Goal: Task Accomplishment & Management: Use online tool/utility

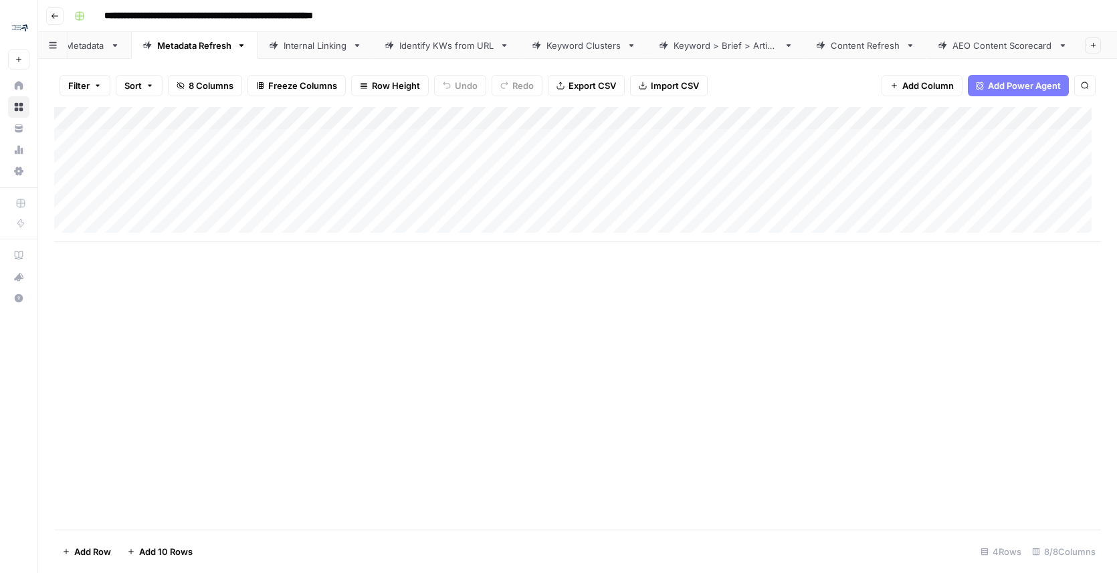
click at [80, 43] on div "Write Metadata" at bounding box center [73, 45] width 64 height 13
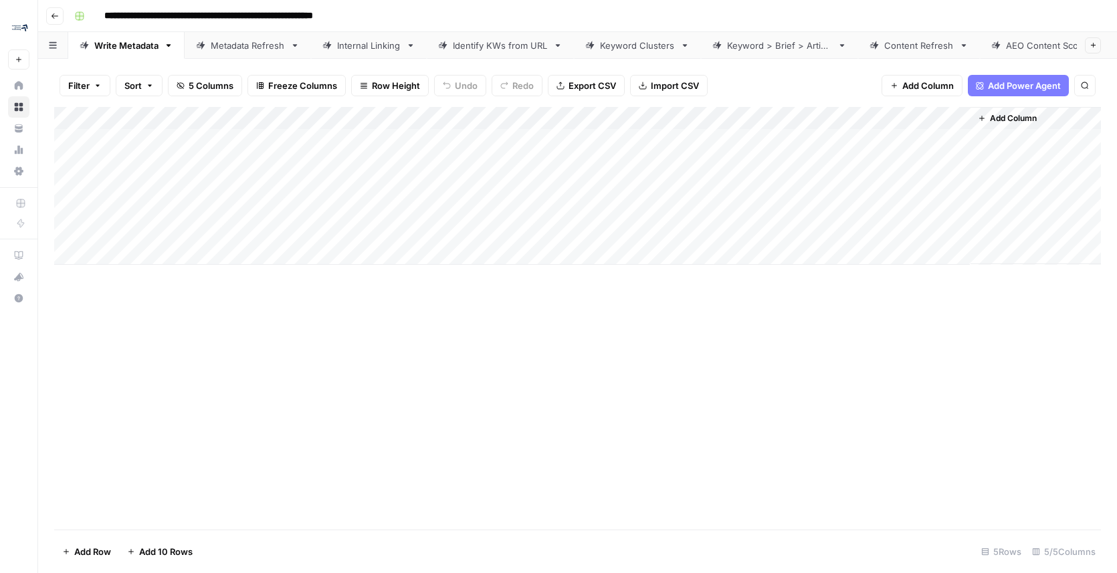
click at [908, 39] on div "Content Refresh" at bounding box center [919, 45] width 70 height 13
click at [995, 41] on icon at bounding box center [995, 45] width 9 height 9
click at [897, 39] on div "Content Refresh" at bounding box center [919, 45] width 70 height 13
click at [1024, 42] on div "AEO Content Scorecard" at bounding box center [1056, 45] width 100 height 13
click at [1090, 42] on icon "button" at bounding box center [1093, 44] width 7 height 7
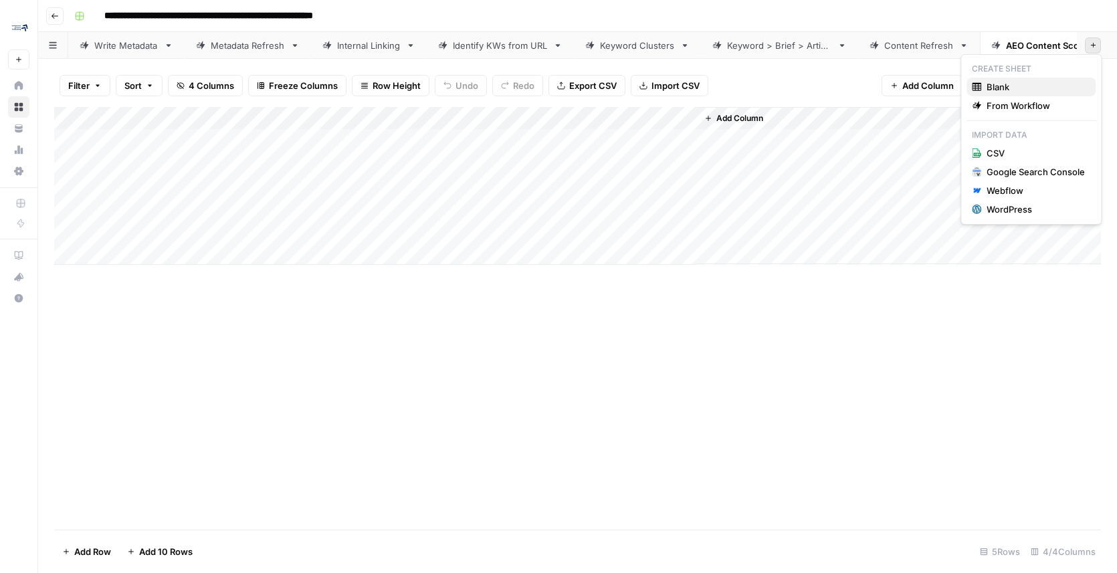
click at [999, 82] on span "Blank" at bounding box center [1036, 86] width 98 height 13
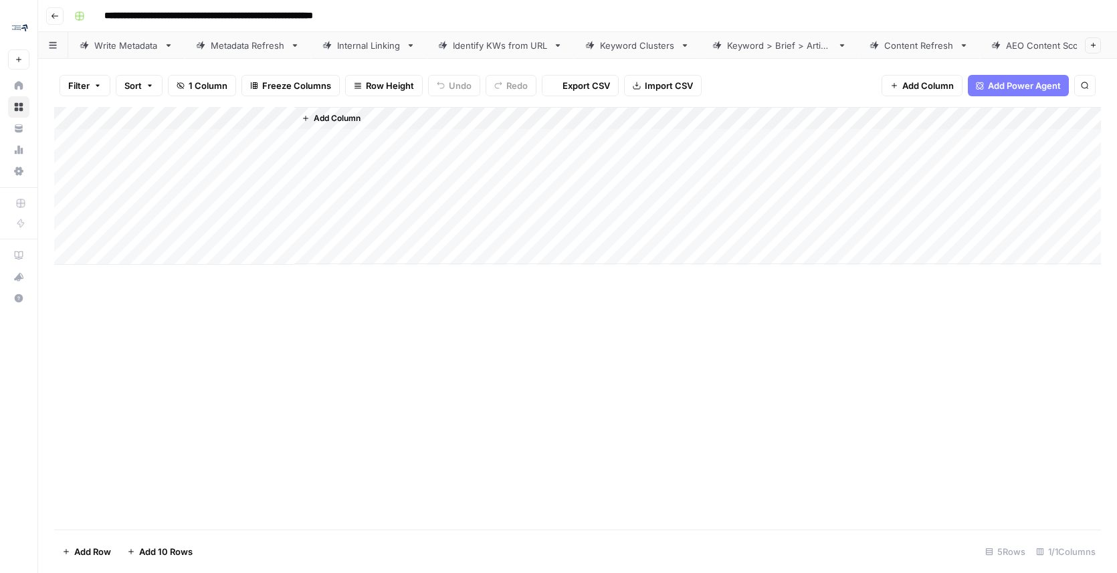
click at [1027, 84] on span "Add Power Agent" at bounding box center [1024, 85] width 73 height 13
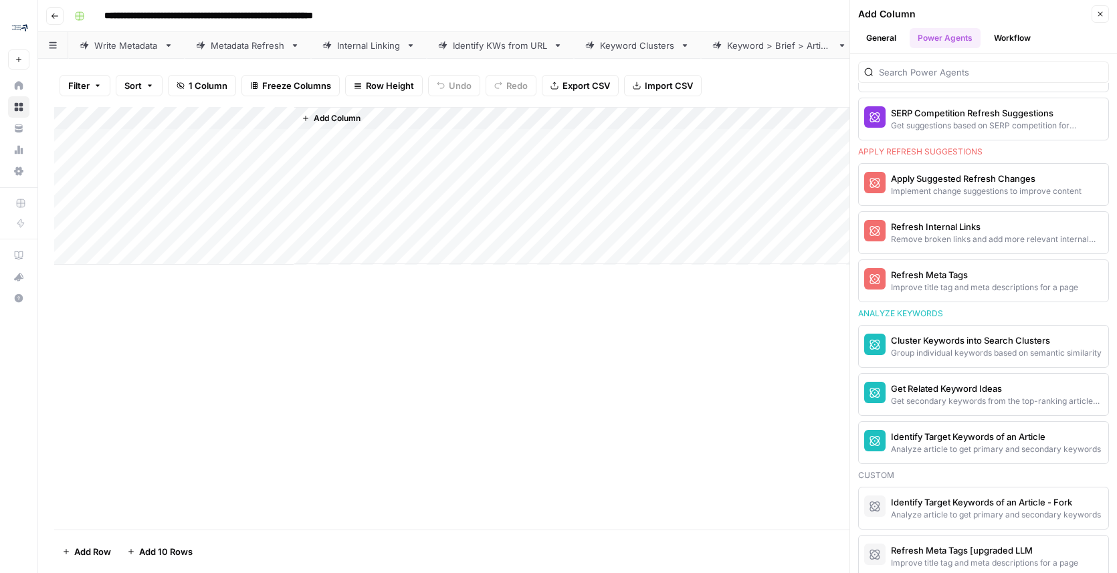
scroll to position [856, 0]
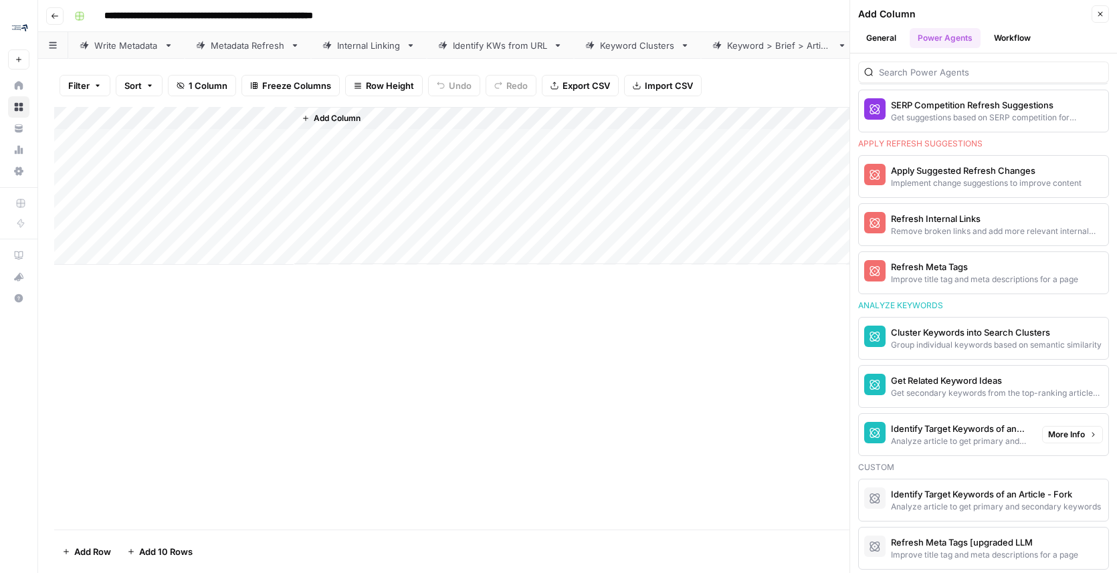
click at [635, 274] on div "Add Column" at bounding box center [577, 318] width 1047 height 423
click at [526, 41] on div "Identify KWs from URL" at bounding box center [500, 45] width 95 height 13
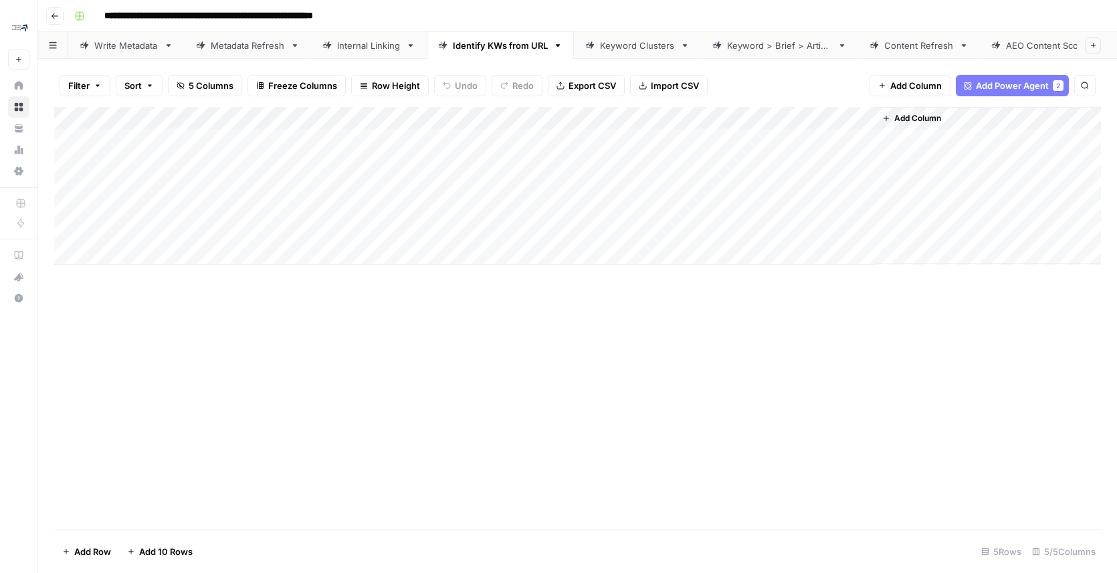
scroll to position [0, 128]
click at [1034, 41] on div "Blank" at bounding box center [1041, 45] width 23 height 13
click at [1030, 45] on div "Blank" at bounding box center [1041, 45] width 23 height 13
click at [1030, 87] on span "Add Power Agent" at bounding box center [1024, 85] width 73 height 13
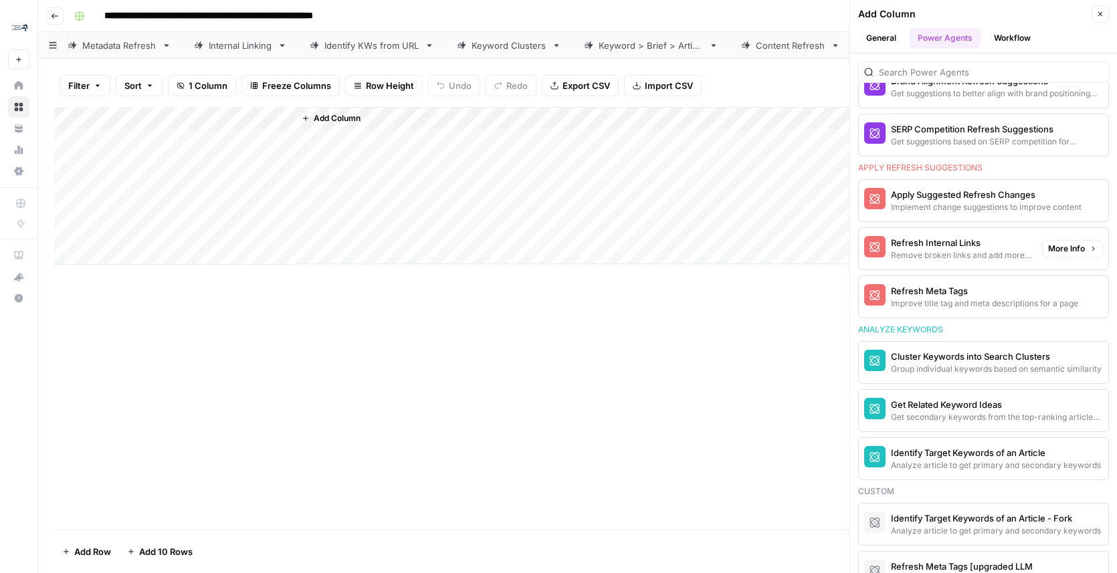
scroll to position [851, 0]
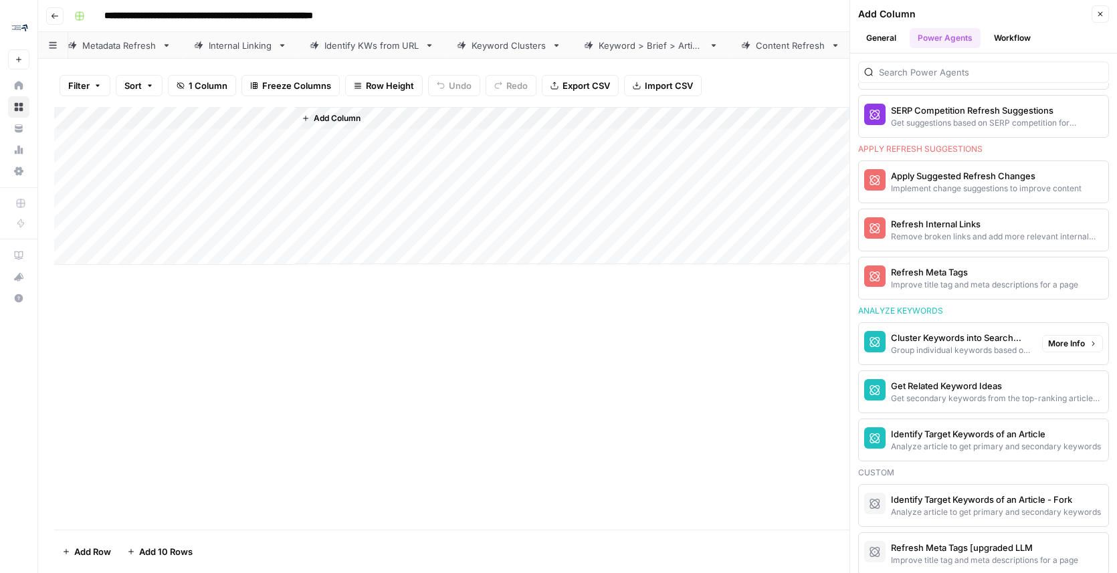
click at [585, 346] on div "Add Column" at bounding box center [577, 318] width 1047 height 423
click at [1099, 9] on button "Close" at bounding box center [1100, 13] width 17 height 17
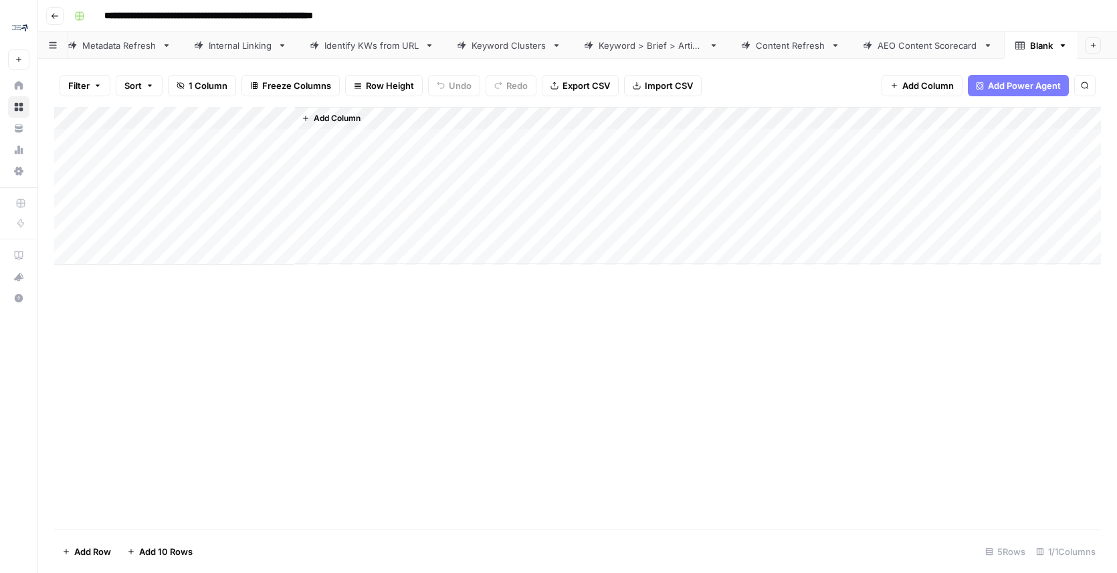
click at [491, 520] on div "Add Column" at bounding box center [577, 318] width 1047 height 423
click at [1061, 44] on icon "button" at bounding box center [1063, 45] width 5 height 3
click at [770, 403] on div "Add Column" at bounding box center [577, 318] width 1047 height 423
click at [1015, 80] on span "Add Power Agent" at bounding box center [1024, 85] width 73 height 13
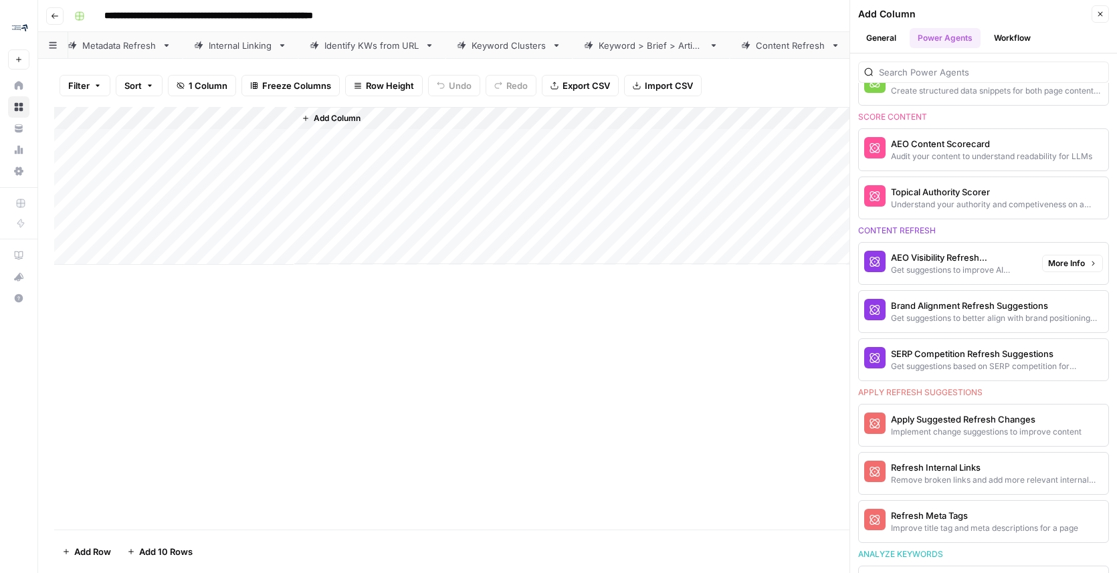
scroll to position [608, 0]
click at [763, 43] on div "Content Refresh" at bounding box center [791, 45] width 70 height 13
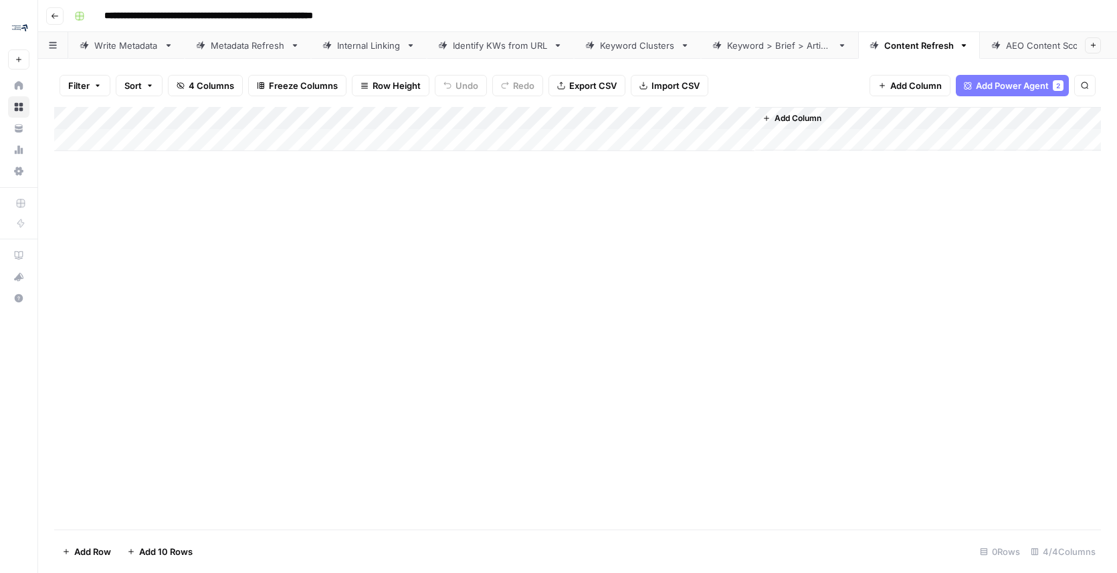
click at [1046, 39] on div "AEO Content Scorecard" at bounding box center [1056, 45] width 100 height 13
click at [1036, 84] on span "Add Power Agent" at bounding box center [1024, 85] width 73 height 13
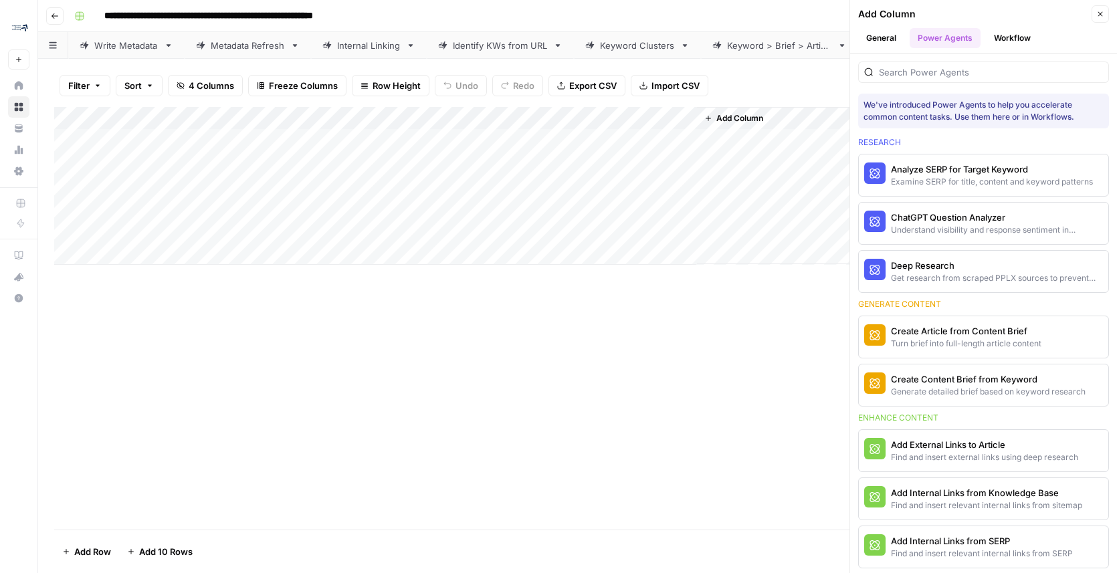
click at [817, 70] on div "Filter Sort 4 Columns Freeze Columns Row Height Undo Redo Export CSV Import CSV…" at bounding box center [577, 85] width 1047 height 43
click at [1096, 9] on button "Close" at bounding box center [1100, 13] width 17 height 17
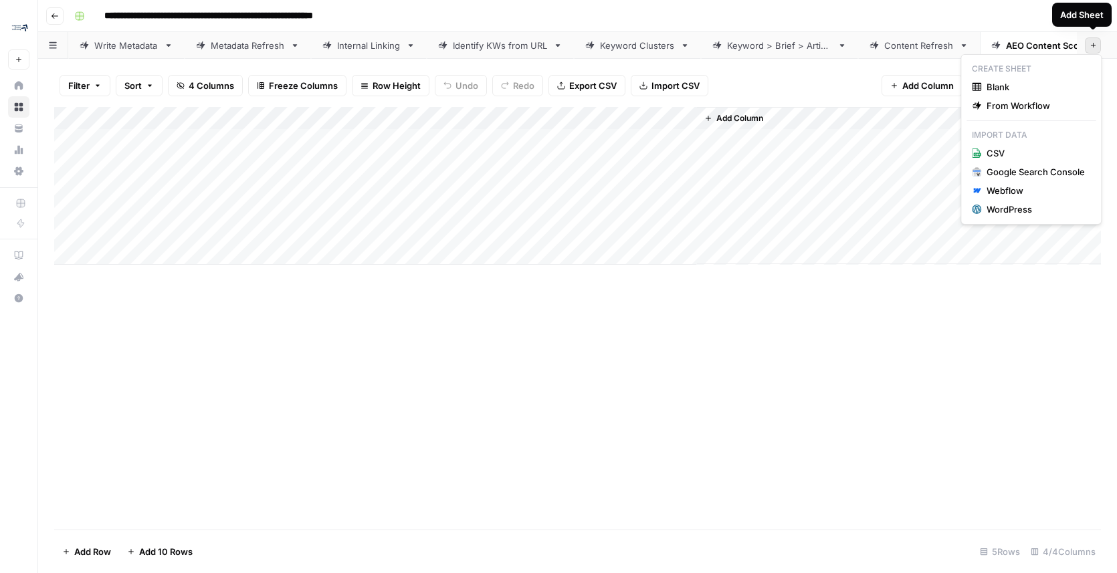
click at [1090, 41] on icon "button" at bounding box center [1093, 44] width 7 height 7
click at [1030, 83] on span "Blank" at bounding box center [1036, 86] width 98 height 13
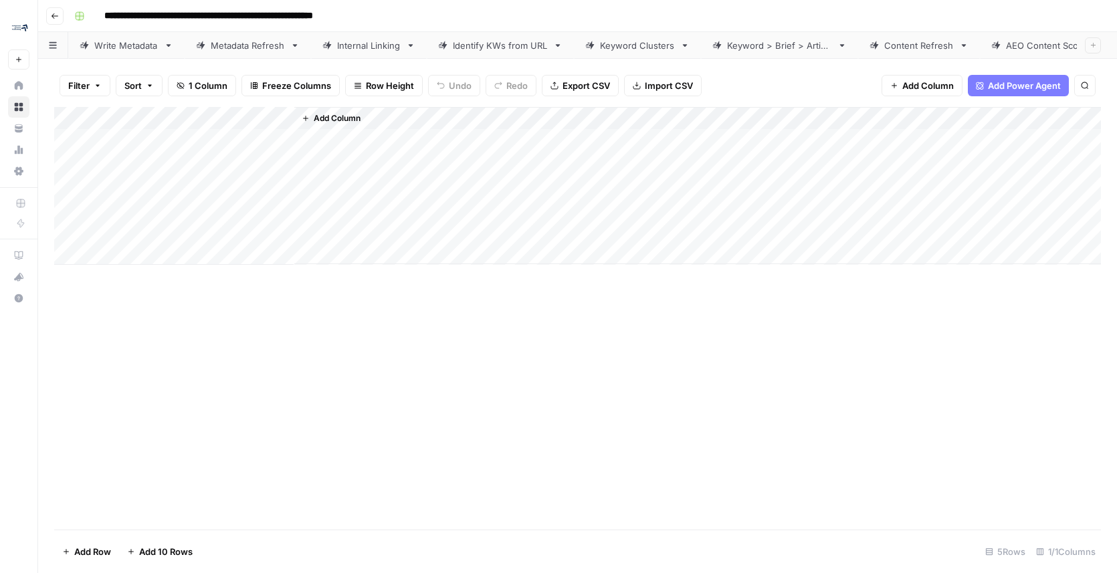
scroll to position [0, 203]
click at [911, 86] on span "Add Column" at bounding box center [928, 85] width 52 height 13
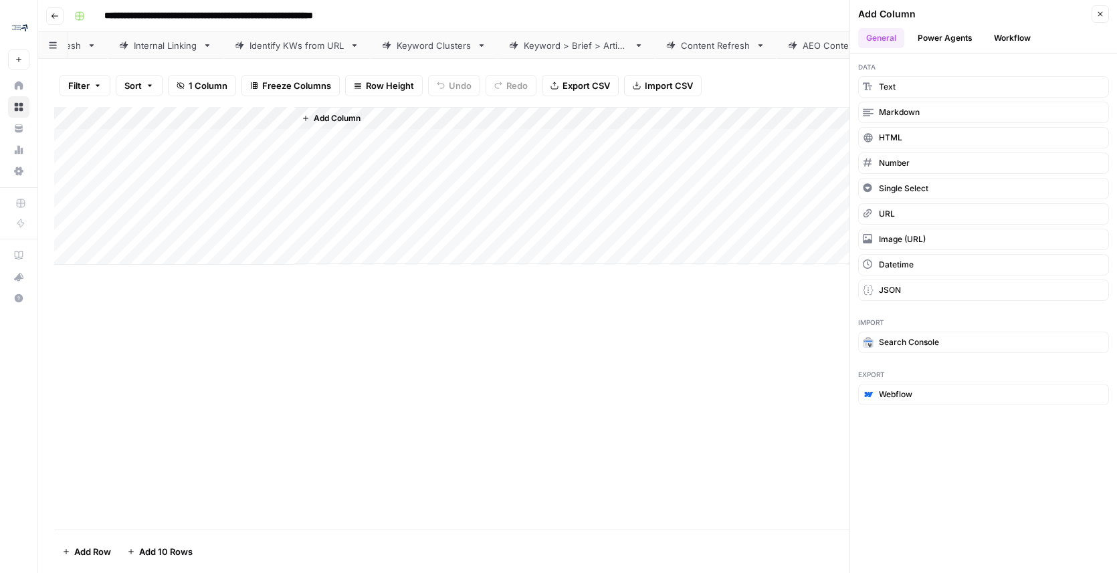
click at [830, 65] on div "Filter Sort 1 Column Freeze Columns Row Height Undo Redo Export CSV Import CSV …" at bounding box center [577, 85] width 1047 height 43
click at [1103, 10] on icon "button" at bounding box center [1100, 14] width 8 height 8
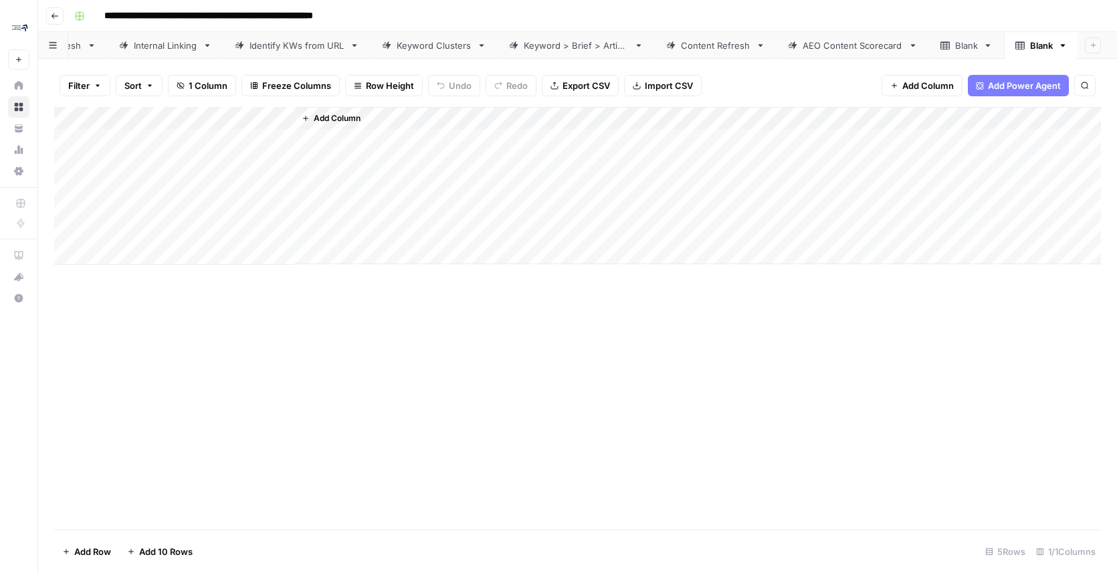
click at [963, 33] on link "Blank" at bounding box center [966, 45] width 75 height 27
click at [973, 44] on div "Blank" at bounding box center [976, 45] width 23 height 13
click at [1007, 82] on span "Add Power Agent" at bounding box center [1024, 85] width 73 height 13
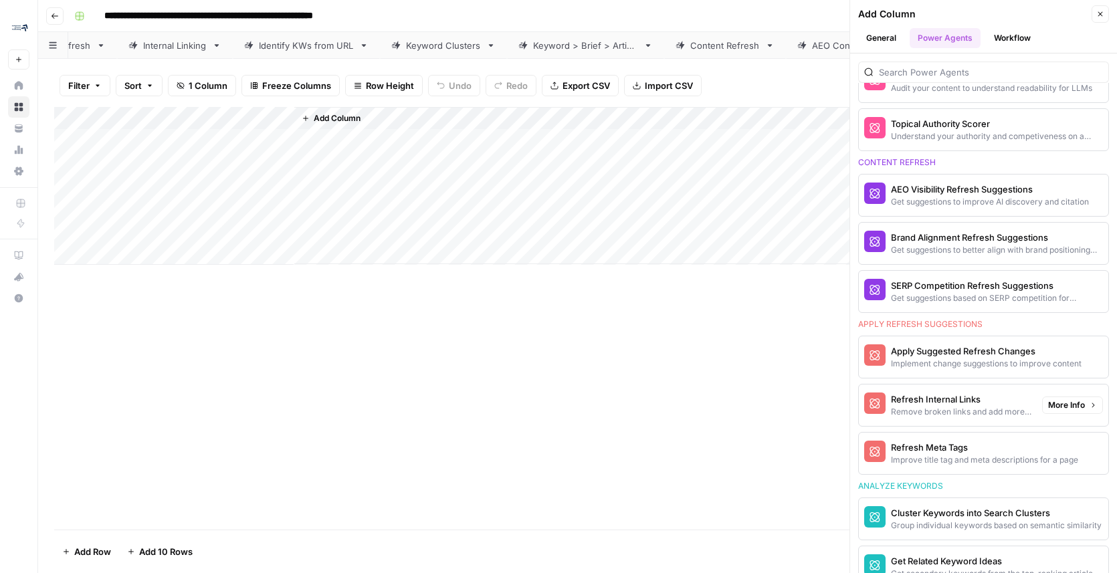
scroll to position [674, 0]
click at [699, 43] on div "Content Refresh" at bounding box center [725, 45] width 70 height 13
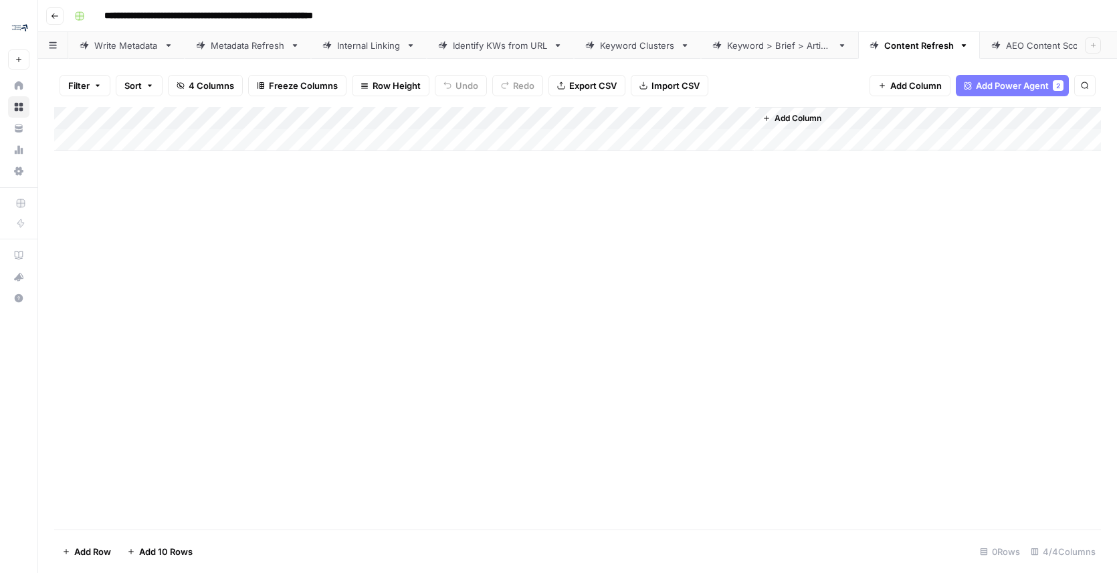
click at [700, 43] on link "Keyword Clusters" at bounding box center [637, 45] width 127 height 27
click at [916, 40] on div "Content Refresh" at bounding box center [919, 45] width 70 height 13
click at [916, 41] on div "Content Refresh" at bounding box center [919, 45] width 70 height 13
type input "**********"
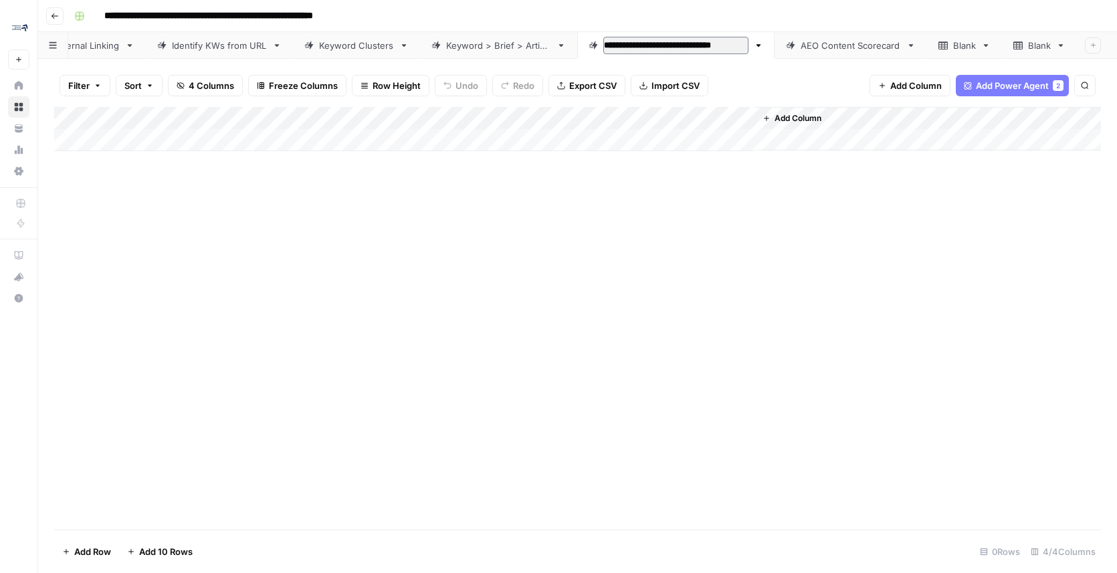
click at [956, 39] on div "Blank" at bounding box center [964, 45] width 23 height 13
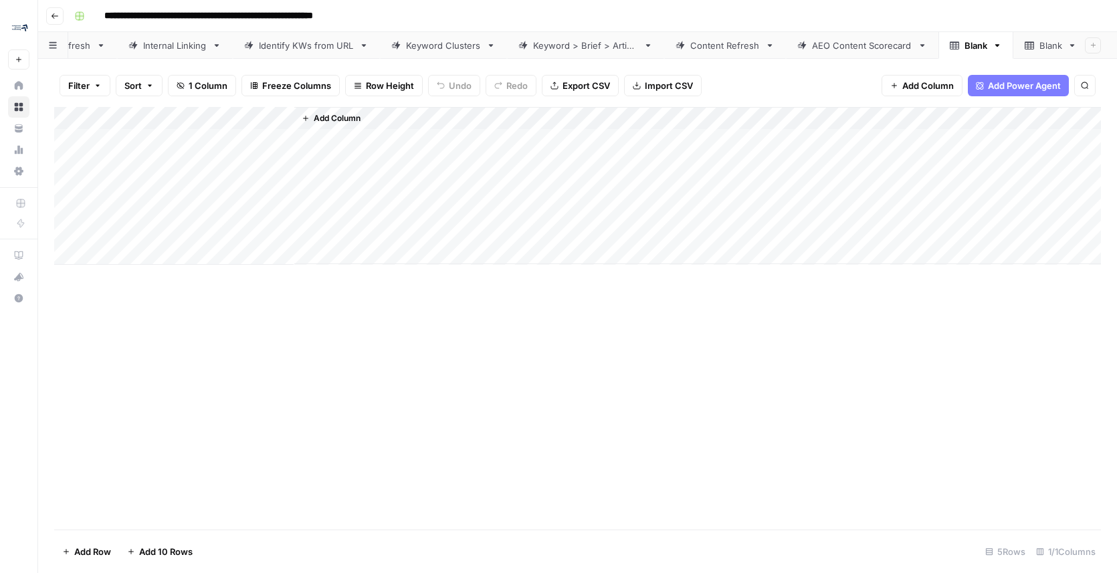
scroll to position [0, 201]
click at [969, 40] on div "Blank" at bounding box center [969, 45] width 23 height 13
click at [1005, 78] on button "Add Power Agent" at bounding box center [1018, 85] width 101 height 21
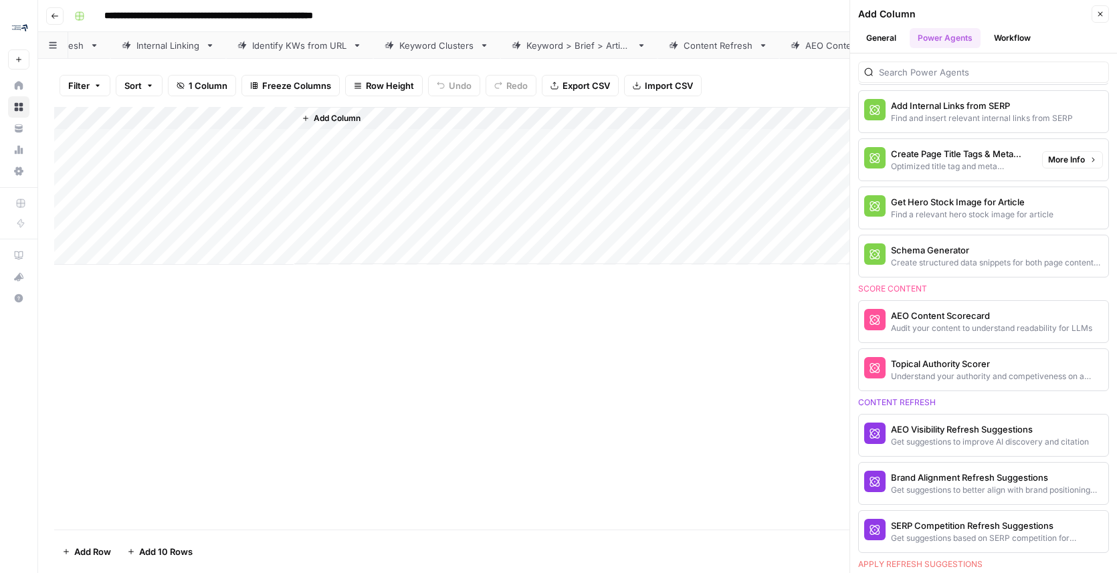
scroll to position [486, 0]
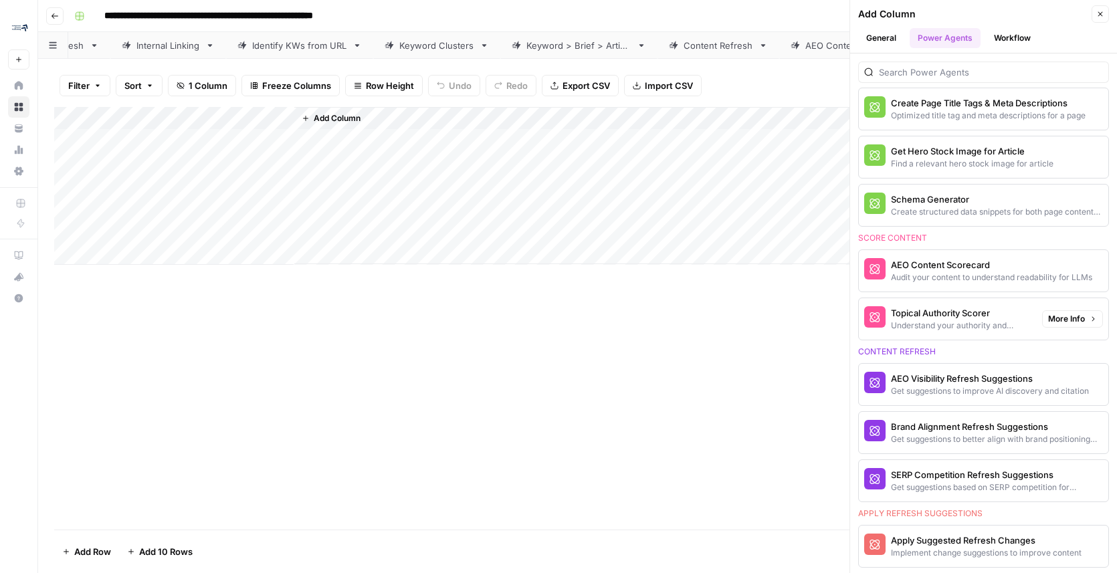
click at [959, 315] on div "Topical Authority Scorer" at bounding box center [961, 312] width 140 height 13
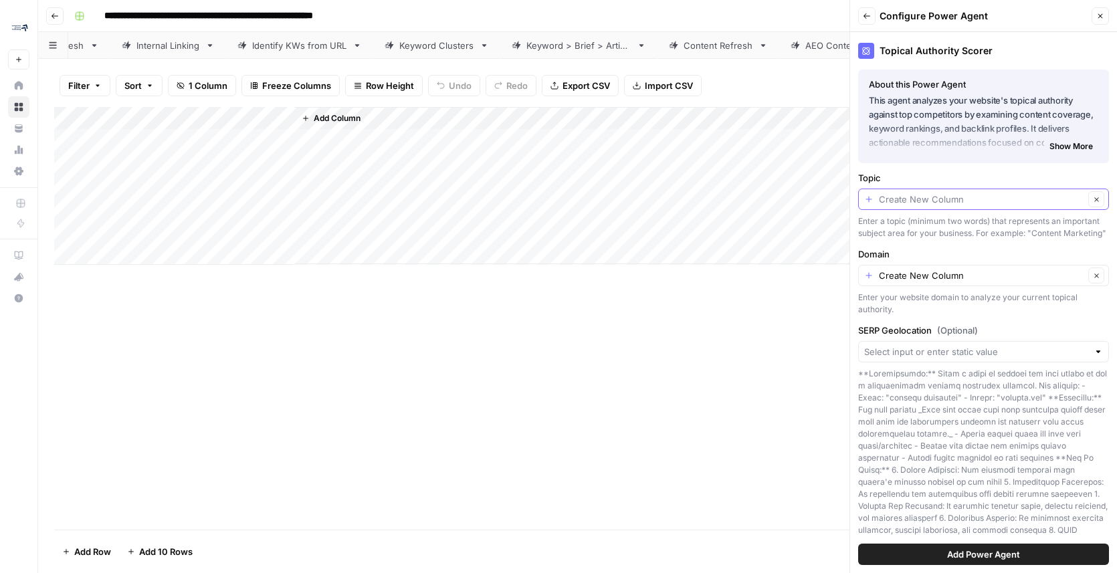
click at [924, 204] on input "Topic" at bounding box center [981, 199] width 205 height 13
type input "Create New Column"
click at [163, 118] on div "Add Column" at bounding box center [577, 186] width 1047 height 158
click at [157, 149] on input "Title" at bounding box center [181, 150] width 136 height 13
type input "Topic"
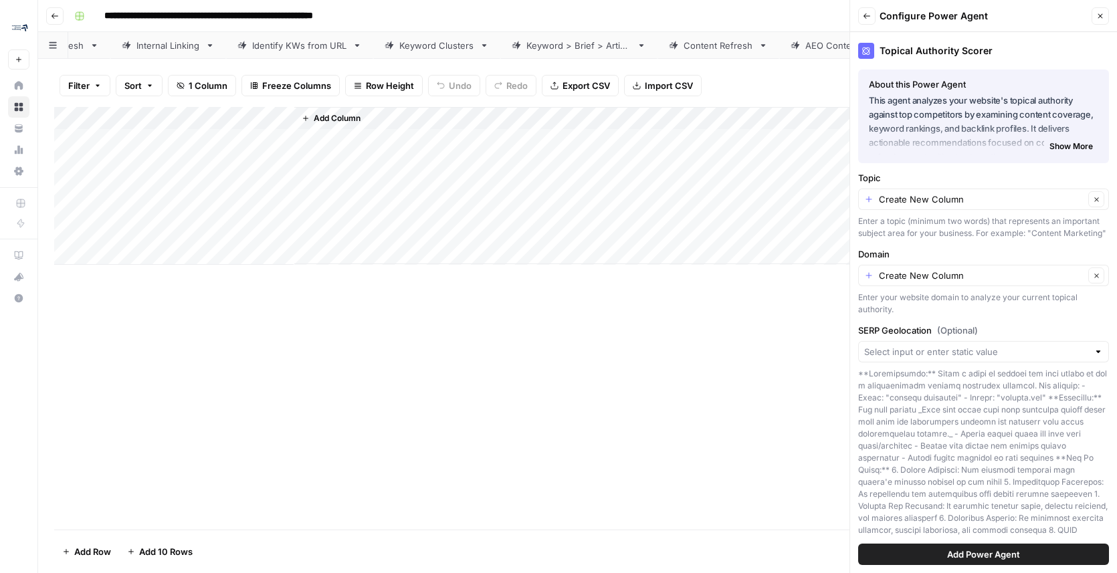
click at [164, 183] on div "Add Column" at bounding box center [577, 186] width 1047 height 158
click at [929, 200] on input "Topic" at bounding box center [981, 199] width 205 height 13
click at [906, 272] on span "Topic" at bounding box center [968, 274] width 197 height 13
type input "Topic"
click at [914, 282] on input "Domain" at bounding box center [981, 275] width 205 height 13
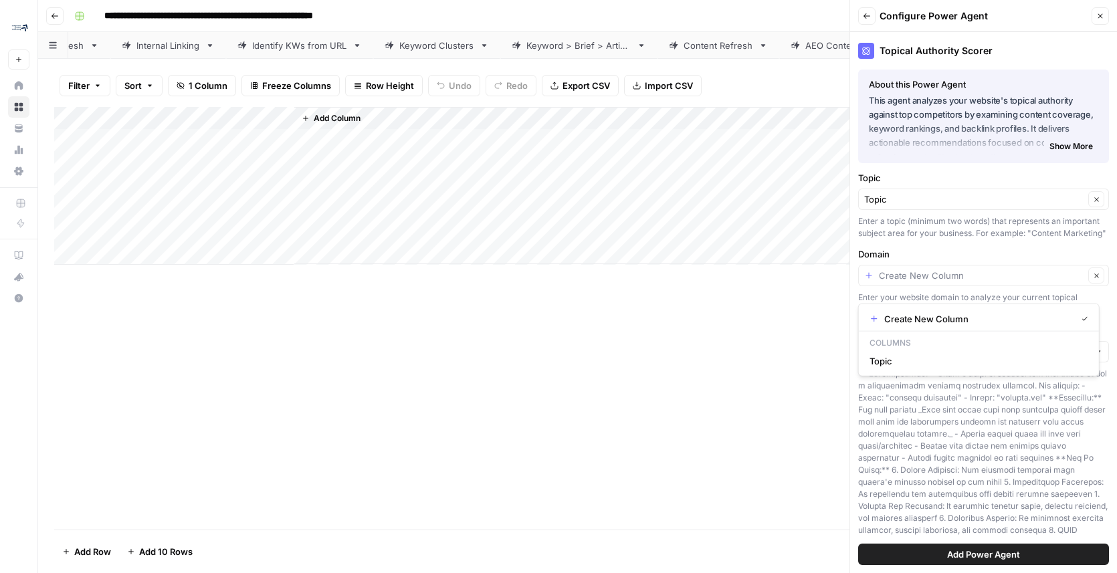
type input "Create New Column"
click at [713, 369] on div "Add Column" at bounding box center [577, 318] width 1047 height 423
click at [304, 119] on icon "button" at bounding box center [306, 118] width 8 height 8
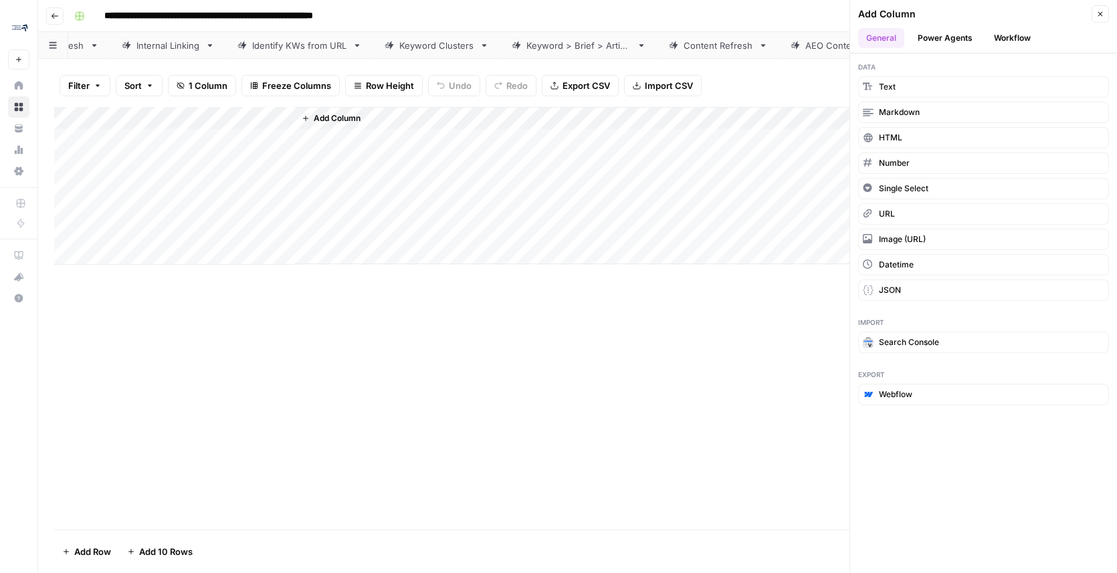
click at [330, 118] on span "Add Column" at bounding box center [337, 118] width 47 height 12
click at [341, 143] on div "Add Column" at bounding box center [697, 185] width 807 height 157
click at [283, 119] on div "Add Column" at bounding box center [577, 186] width 1047 height 158
click at [347, 118] on span "Add Column" at bounding box center [337, 118] width 47 height 12
click at [346, 118] on span "Add Column" at bounding box center [337, 118] width 47 height 12
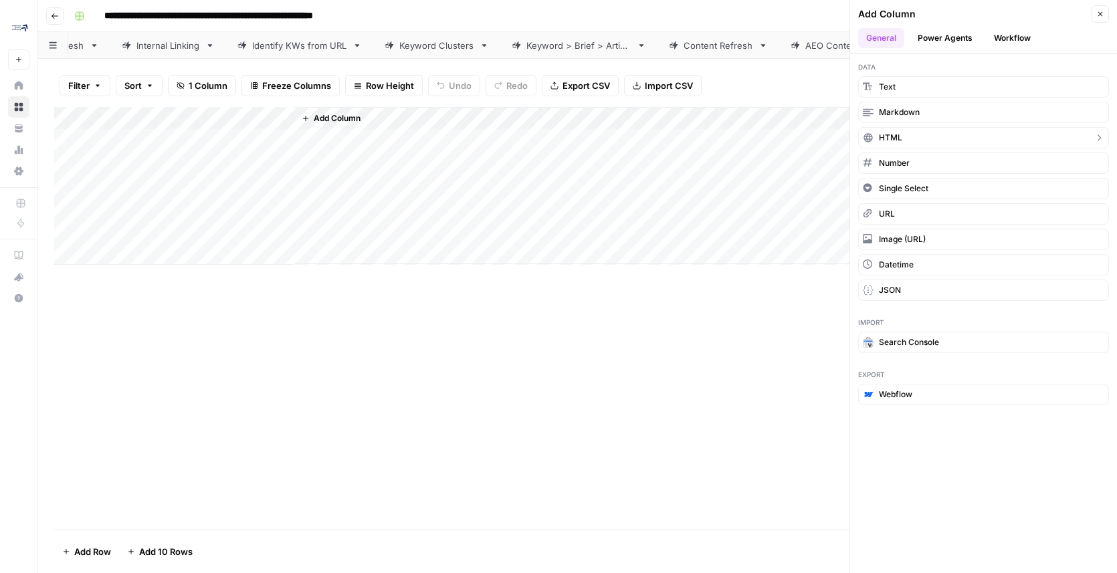
click at [905, 131] on button "HTML" at bounding box center [983, 137] width 251 height 21
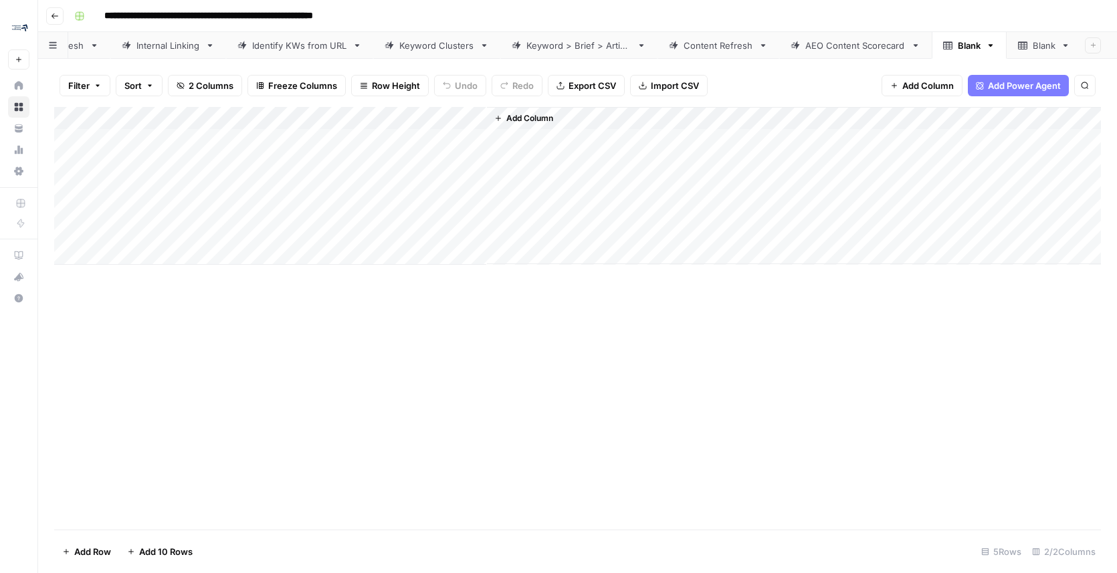
click at [474, 115] on div "Add Column" at bounding box center [577, 186] width 1047 height 158
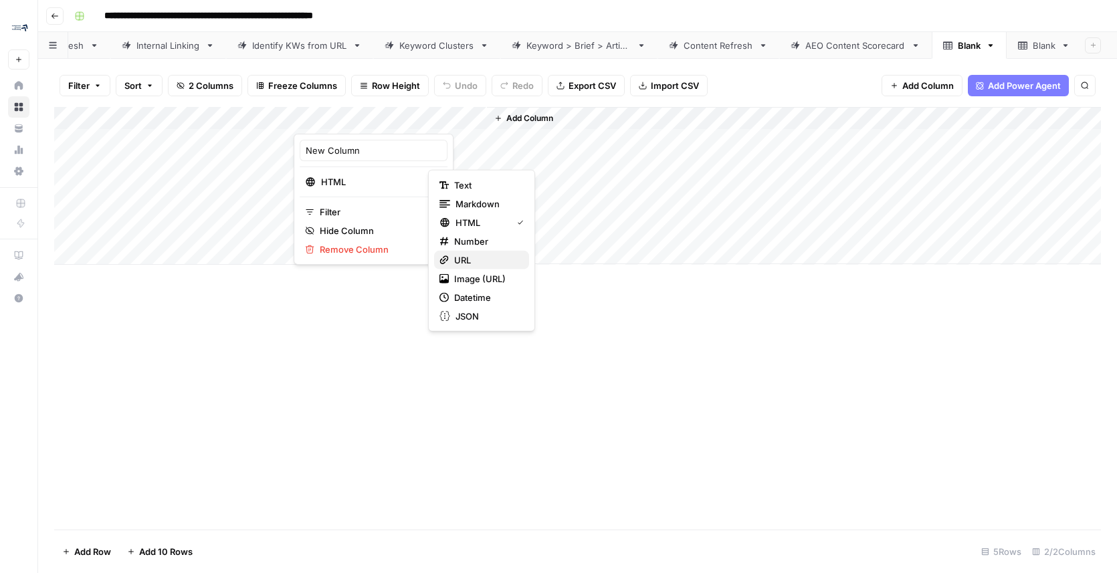
click at [472, 254] on span "URL" at bounding box center [486, 260] width 64 height 13
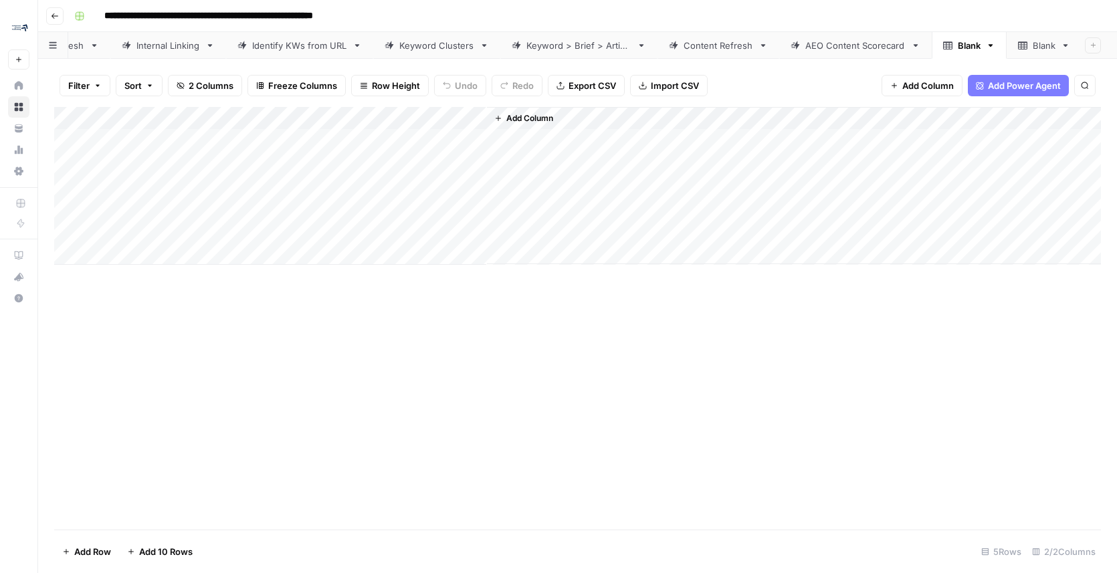
click at [345, 116] on div "Add Column" at bounding box center [577, 186] width 1047 height 158
click at [361, 145] on input "New Column" at bounding box center [374, 150] width 136 height 13
type input "Domain"
click at [591, 296] on div "Add Column" at bounding box center [577, 318] width 1047 height 423
click at [388, 118] on div "Add Column" at bounding box center [577, 186] width 1047 height 158
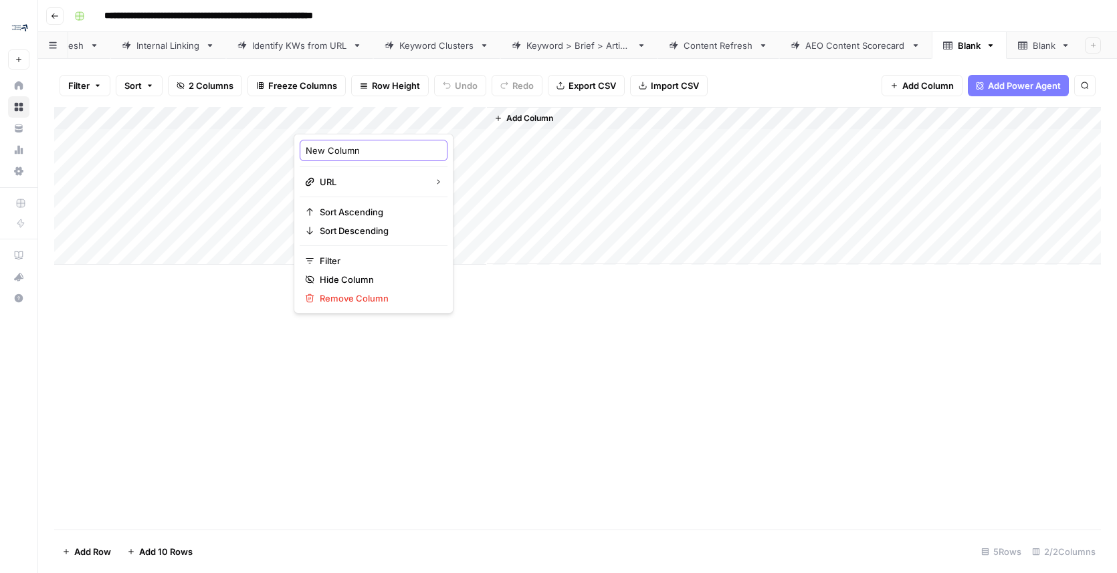
click at [361, 149] on input "New Column" at bounding box center [374, 150] width 136 height 13
type input "Domain"
click at [533, 118] on span "Add Column" at bounding box center [529, 118] width 47 height 12
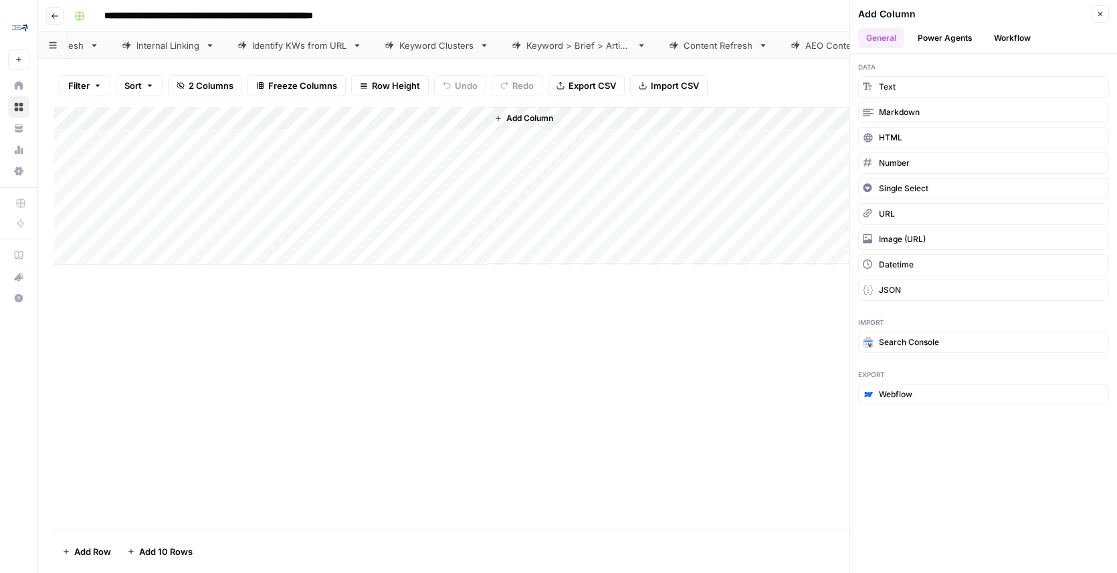
click at [999, 40] on button "Workflow" at bounding box center [1012, 38] width 53 height 20
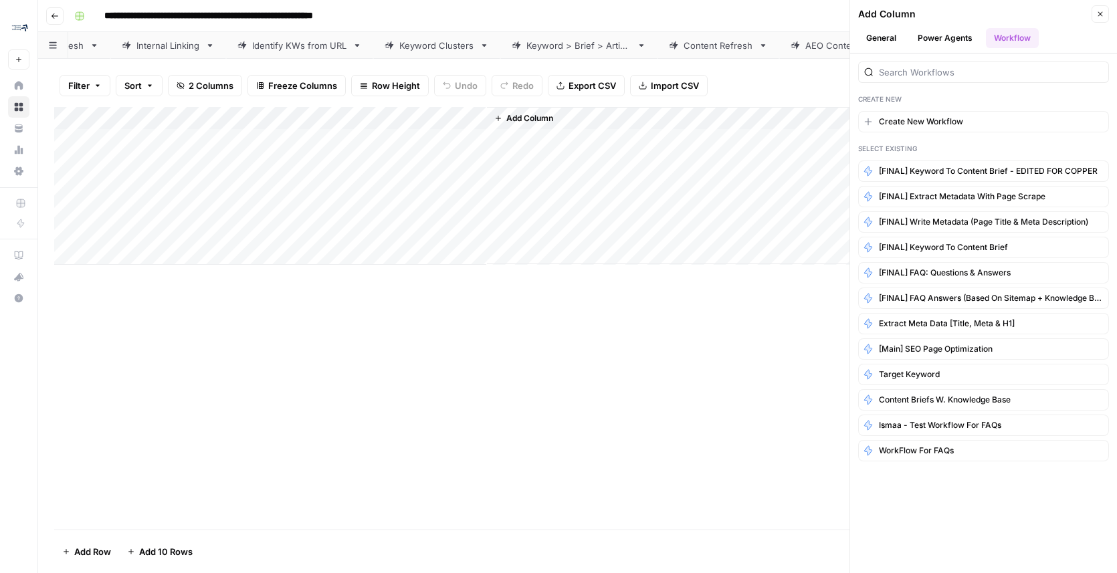
click at [957, 36] on button "Power Agents" at bounding box center [945, 38] width 71 height 20
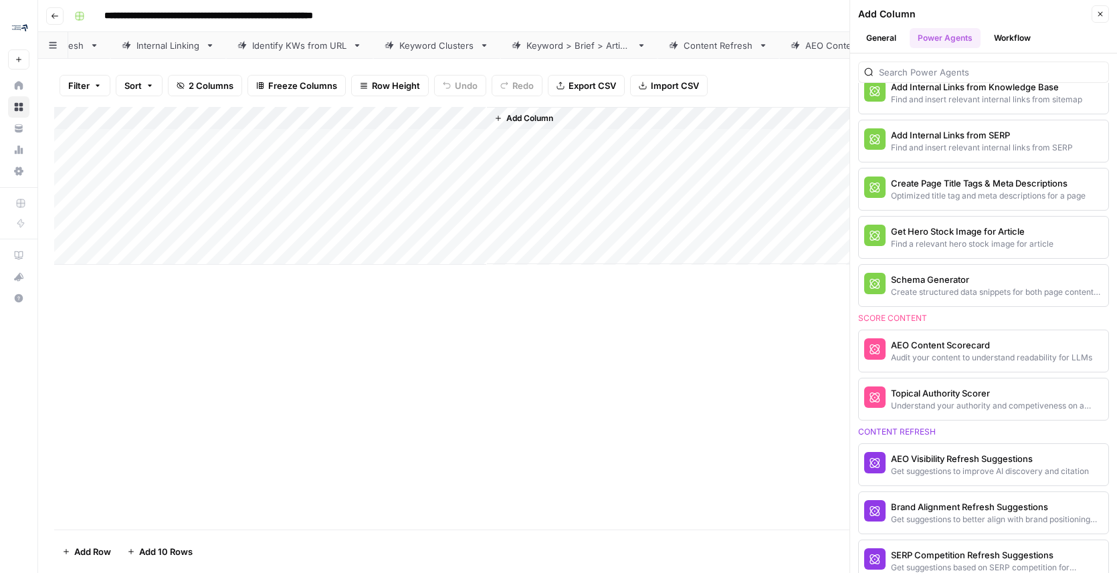
scroll to position [547, 0]
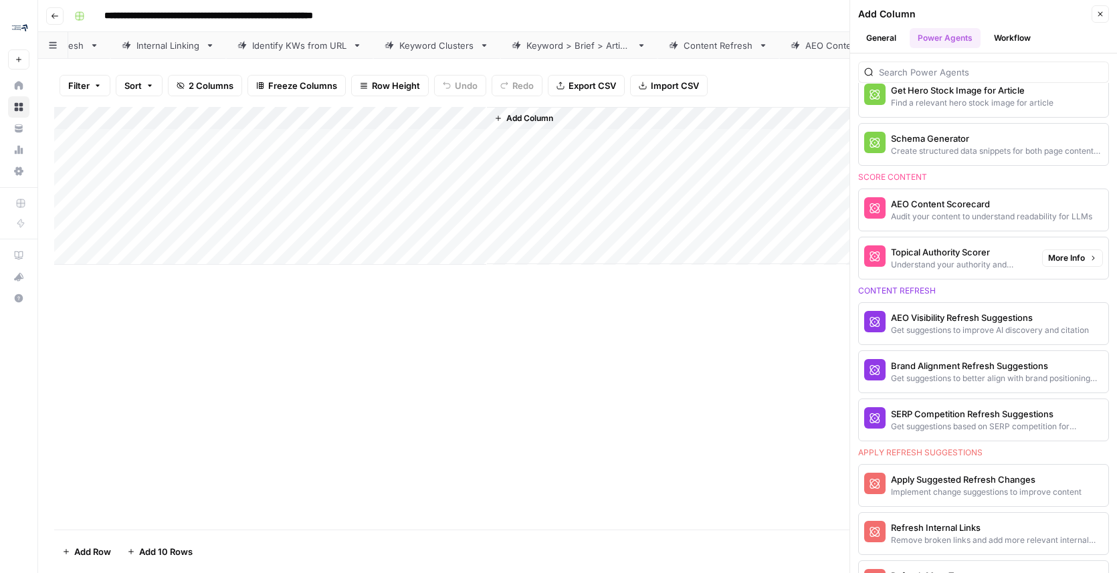
click at [939, 246] on div "Topical Authority Scorer" at bounding box center [961, 252] width 140 height 13
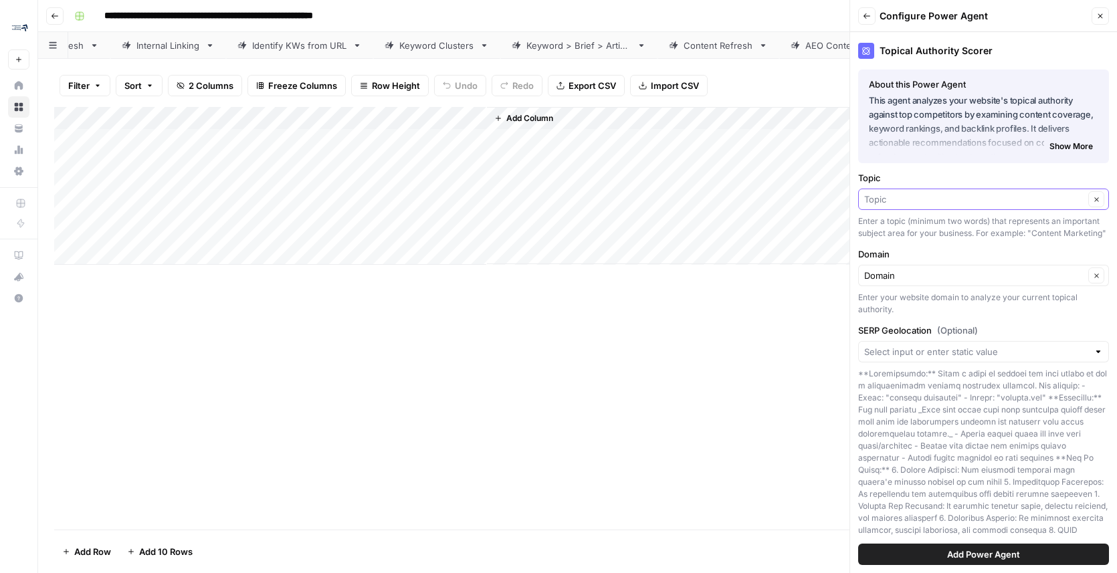
click at [886, 197] on input "Topic" at bounding box center [974, 199] width 220 height 13
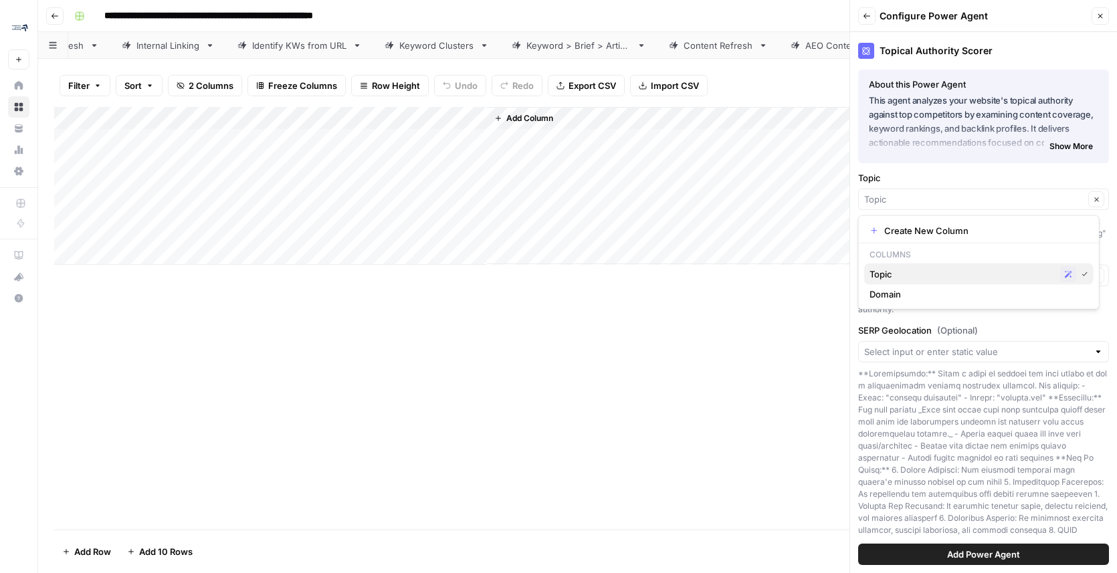
click at [897, 275] on span "Topic" at bounding box center [962, 274] width 185 height 13
type input "Topic"
click at [906, 282] on input "Domain" at bounding box center [974, 275] width 220 height 13
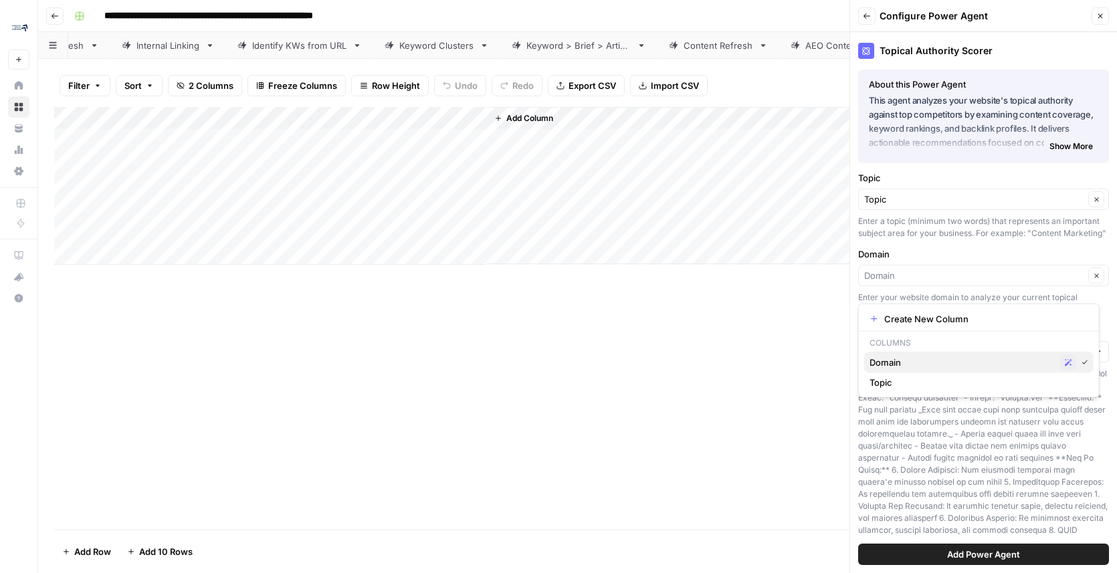
click at [906, 366] on span "Domain" at bounding box center [962, 362] width 185 height 13
type input "Domain"
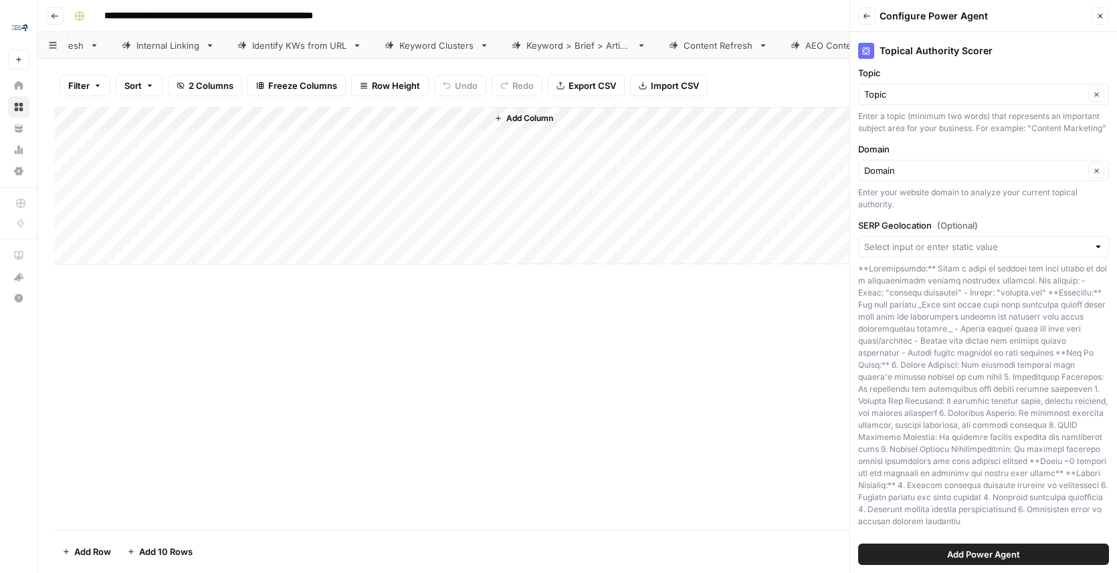
scroll to position [121, 0]
click at [953, 240] on input "SERP Geolocation (Optional)" at bounding box center [976, 246] width 224 height 13
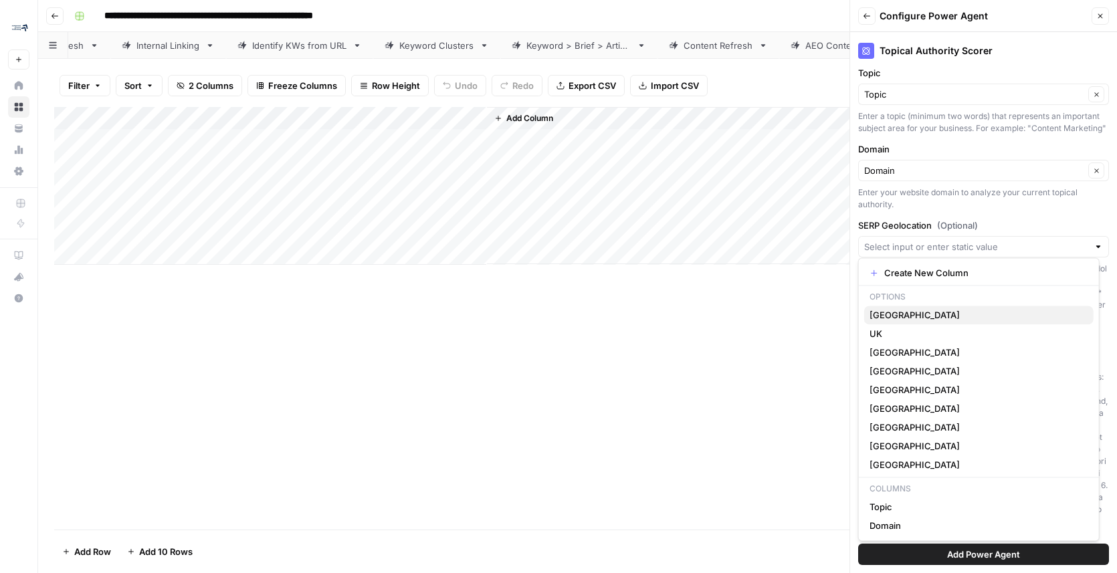
click at [927, 315] on span "[GEOGRAPHIC_DATA]" at bounding box center [976, 314] width 213 height 13
type input "[GEOGRAPHIC_DATA]"
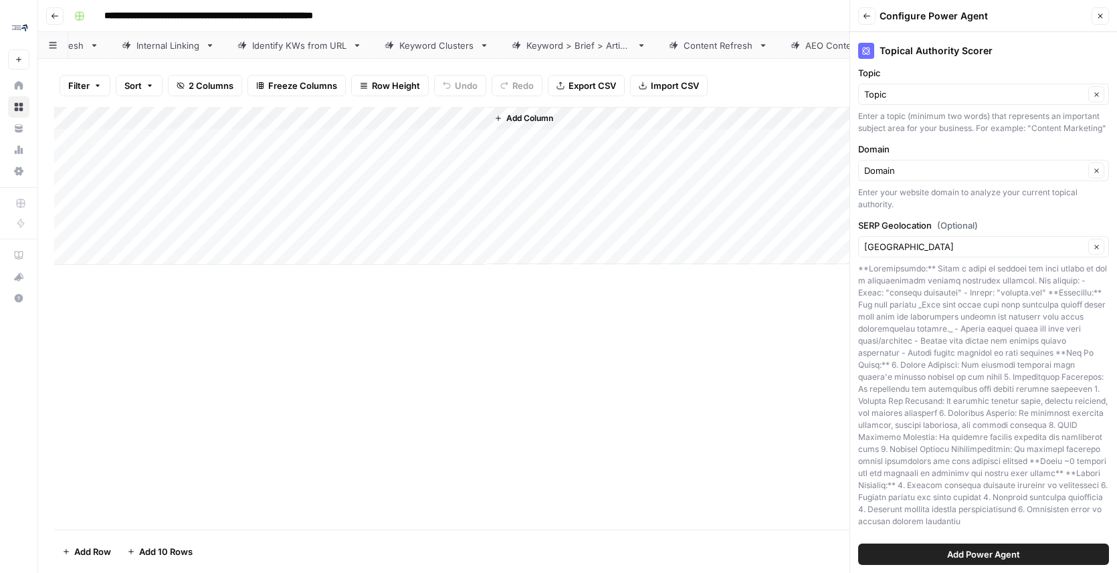
scroll to position [128, 0]
drag, startPoint x: 948, startPoint y: 550, endPoint x: 953, endPoint y: 541, distance: 10.5
click at [949, 550] on span "Add Power Agent" at bounding box center [983, 554] width 73 height 13
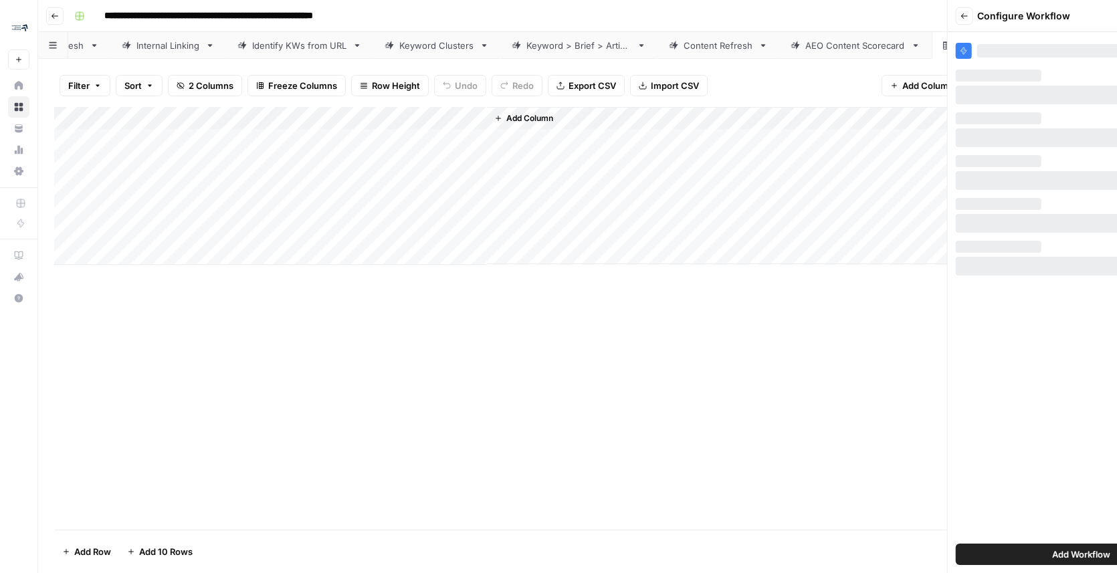
scroll to position [0, 0]
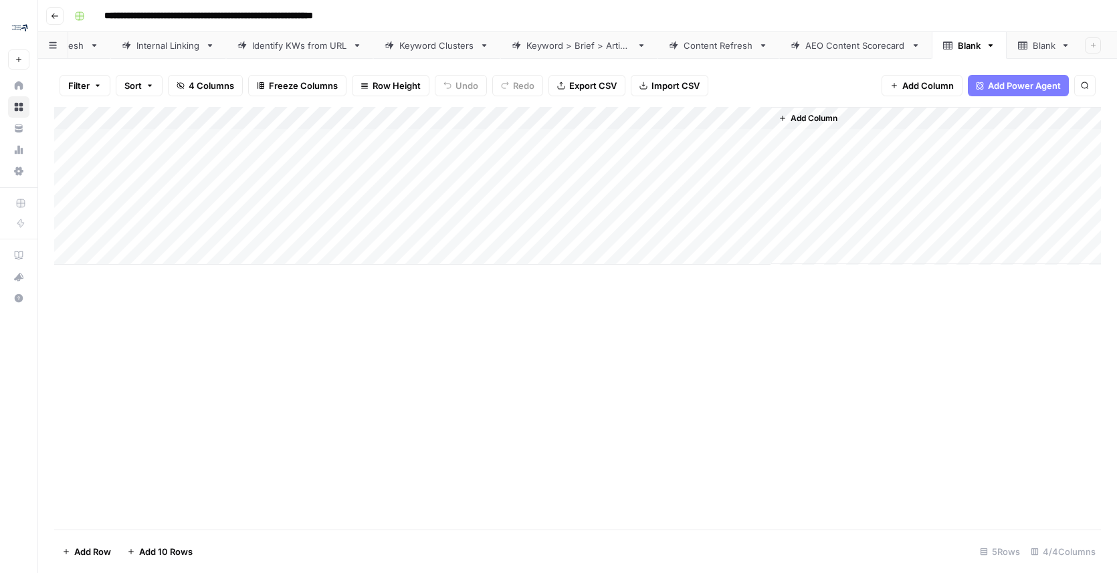
click at [958, 41] on div "Blank" at bounding box center [969, 45] width 23 height 13
type input "**********"
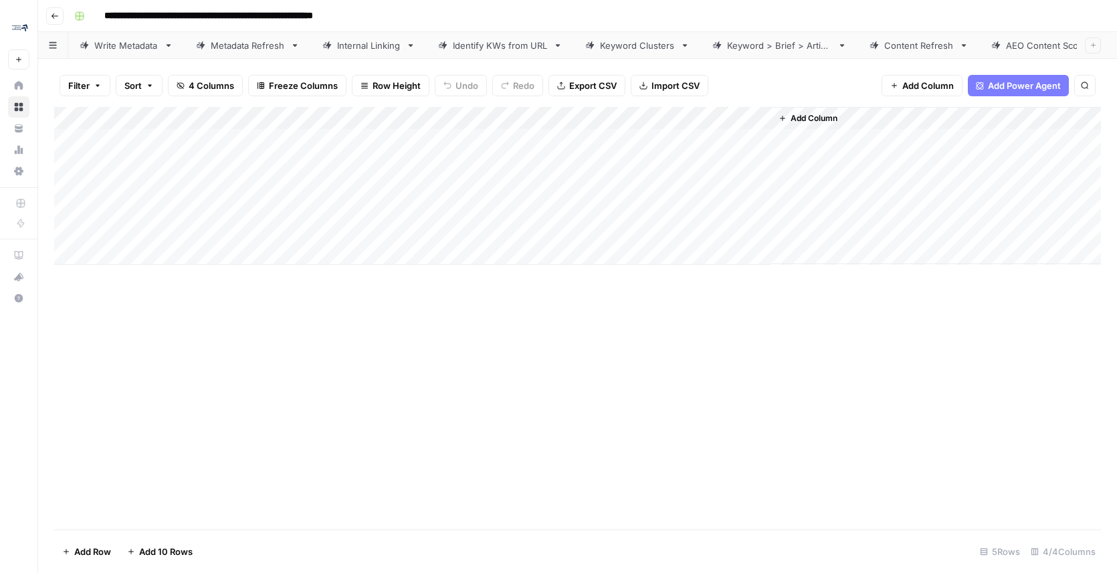
click at [119, 39] on div "Write Metadata" at bounding box center [126, 45] width 64 height 13
click at [225, 39] on div "Metadata Refresh" at bounding box center [248, 45] width 74 height 13
click at [712, 117] on div "Add Column" at bounding box center [577, 174] width 1047 height 135
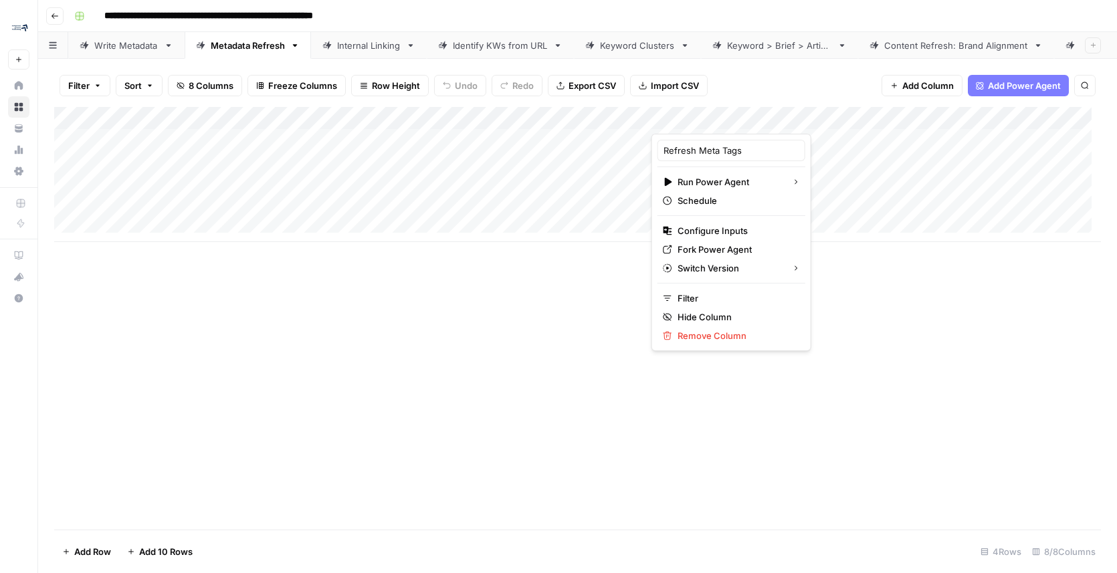
drag, startPoint x: 927, startPoint y: 324, endPoint x: 608, endPoint y: 232, distance: 332.2
click at [927, 324] on div "Add Column" at bounding box center [577, 318] width 1047 height 423
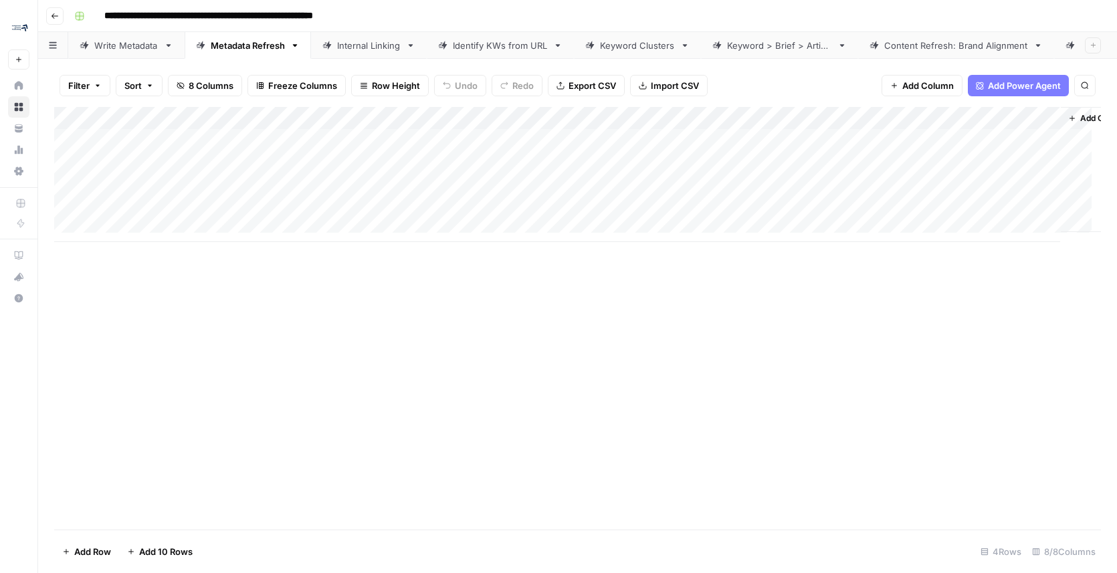
scroll to position [0, 137]
click at [941, 39] on div "Content Refresh: Brand Alignment" at bounding box center [956, 45] width 144 height 13
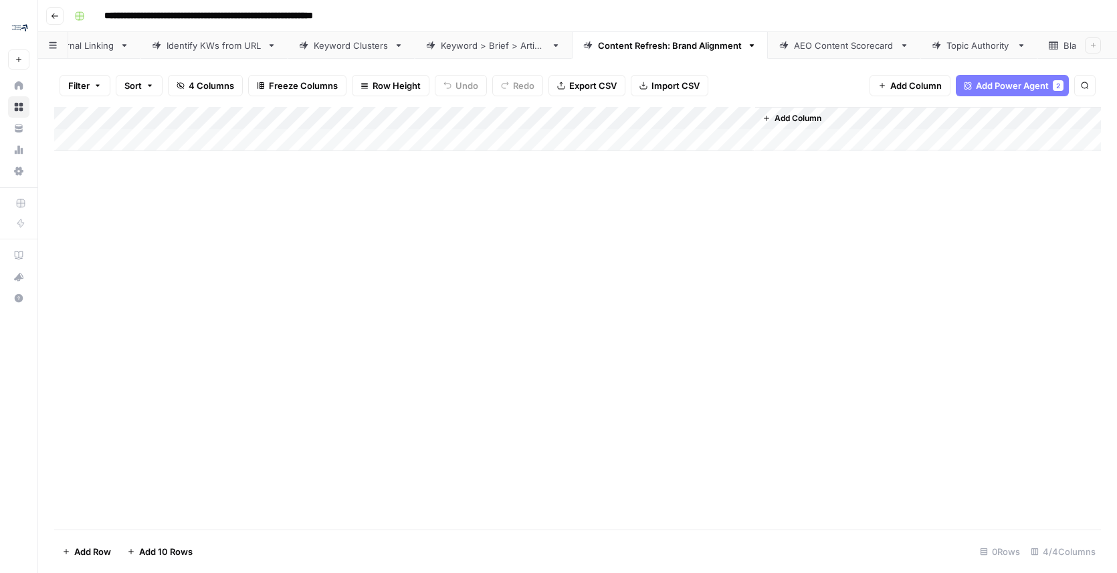
scroll to position [0, 320]
click at [1040, 39] on div "Blank" at bounding box center [1041, 45] width 23 height 13
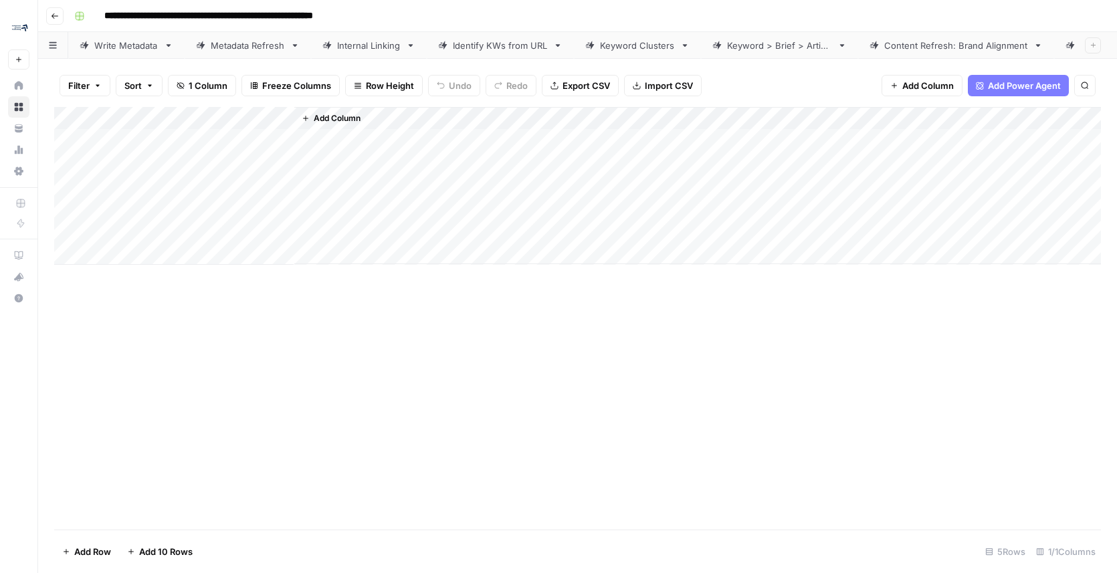
click at [1019, 84] on span "Add Power Agent" at bounding box center [1024, 85] width 73 height 13
